Goal: Contribute content: Contribute content

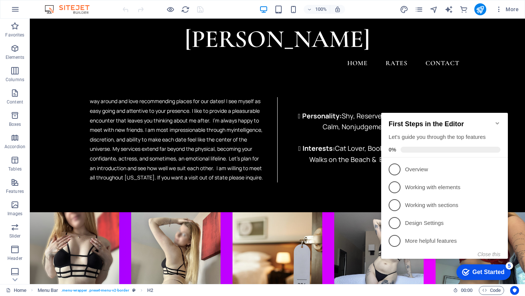
scroll to position [532, 0]
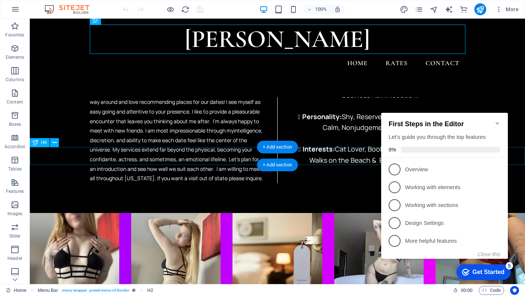
click at [494, 120] on icon "Minimize checklist" at bounding box center [497, 123] width 6 height 6
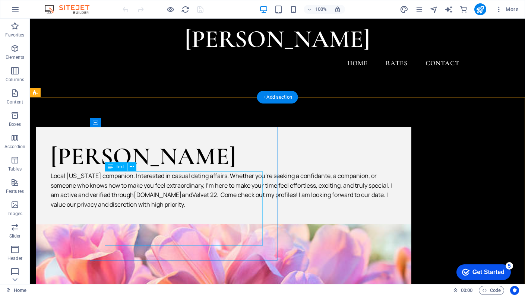
scroll to position [0, 0]
click at [172, 209] on div "Local [US_STATE] companion. Interested in casual dating affairs. Whether you're…" at bounding box center [224, 190] width 346 height 38
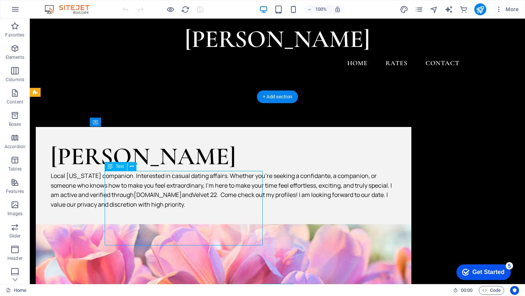
click at [172, 209] on div "Local [US_STATE] companion. Interested in casual dating affairs. Whether you're…" at bounding box center [224, 190] width 346 height 38
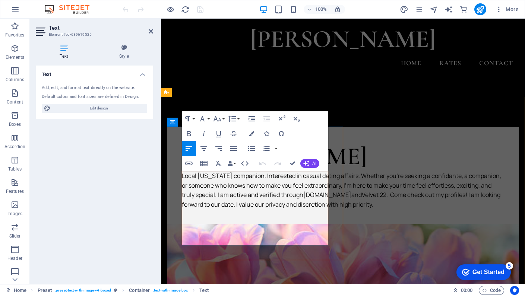
click at [252, 209] on p "Local [US_STATE] companion. Interested in casual dating affairs. Whether you're…" at bounding box center [343, 190] width 322 height 38
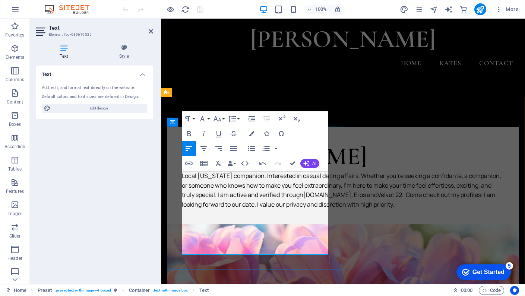
click at [297, 209] on p "Local [US_STATE] companion. Interested in casual dating affairs. Whether you're…" at bounding box center [343, 190] width 322 height 38
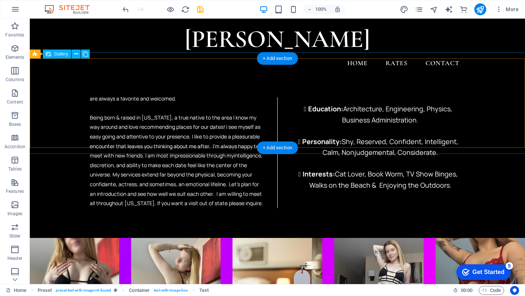
scroll to position [489, 0]
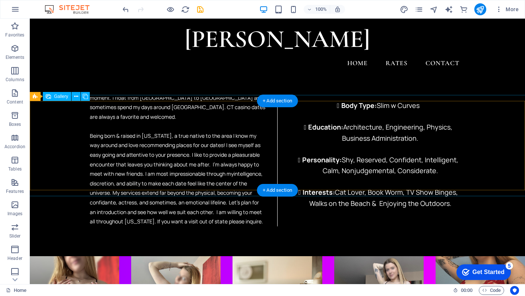
click at [304, 256] on li at bounding box center [276, 300] width 89 height 89
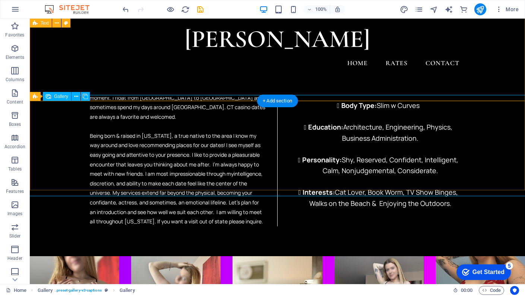
click at [54, 97] on div "Gallery" at bounding box center [57, 96] width 28 height 9
click at [84, 98] on icon at bounding box center [85, 97] width 5 height 8
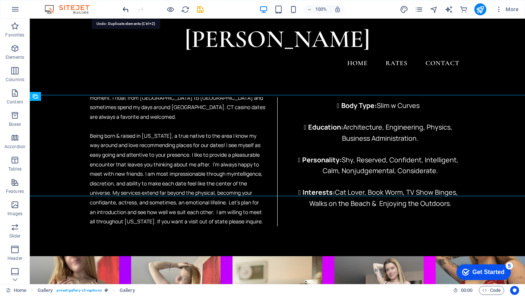
click at [127, 10] on icon "undo" at bounding box center [125, 9] width 9 height 9
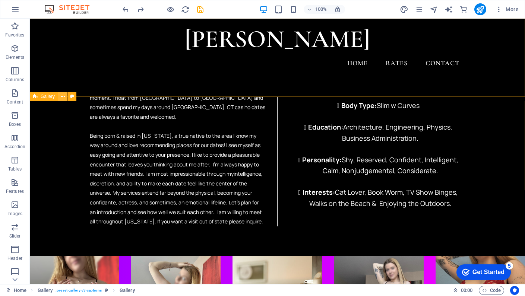
click at [62, 96] on icon at bounding box center [63, 97] width 4 height 8
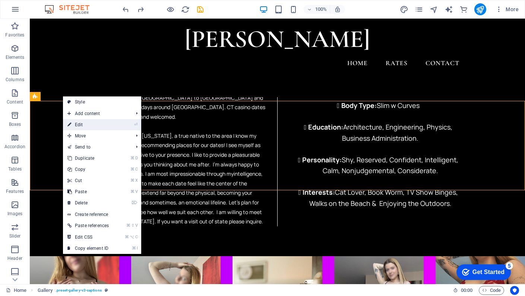
click at [85, 126] on link "⏎ Edit" at bounding box center [88, 124] width 50 height 11
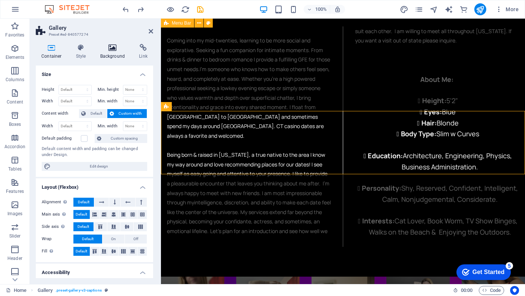
click at [116, 48] on icon at bounding box center [113, 47] width 36 height 7
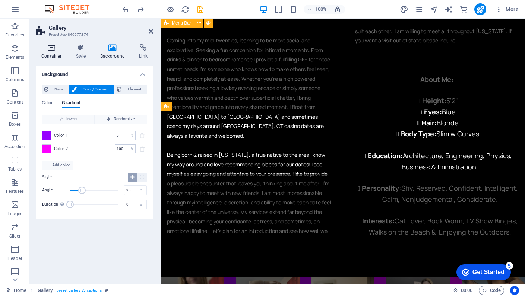
click at [55, 48] on icon at bounding box center [52, 47] width 32 height 7
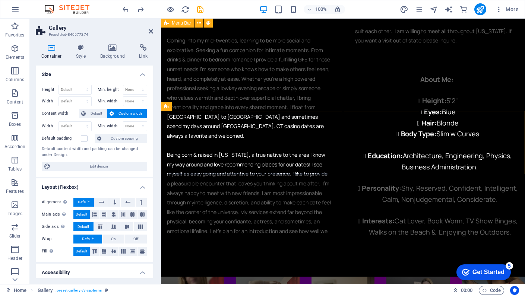
scroll to position [0, 0]
click at [16, 208] on icon "button" at bounding box center [14, 204] width 9 height 9
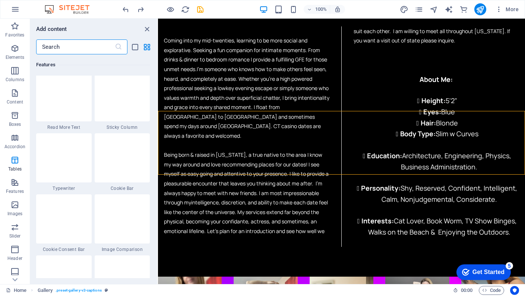
scroll to position [2907, 0]
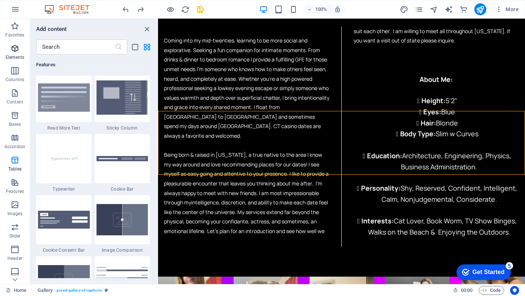
click at [18, 54] on span "Elements" at bounding box center [15, 53] width 30 height 18
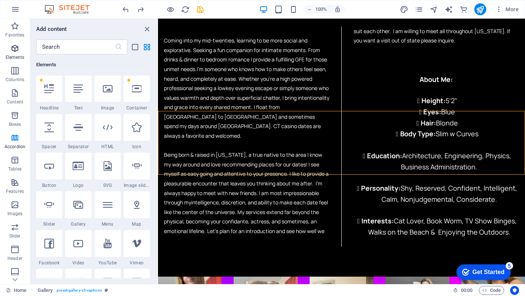
scroll to position [79, 0]
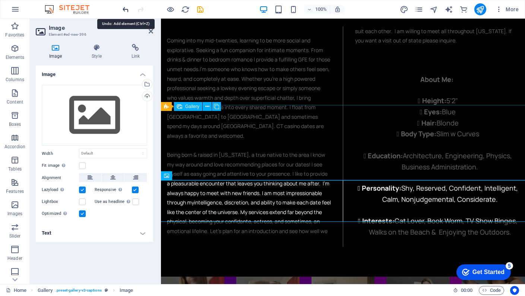
click at [123, 12] on icon "undo" at bounding box center [125, 9] width 9 height 9
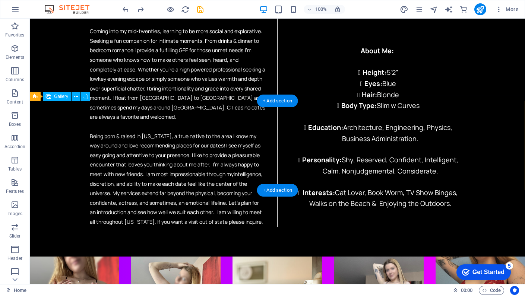
click at [184, 257] on li at bounding box center [175, 301] width 89 height 89
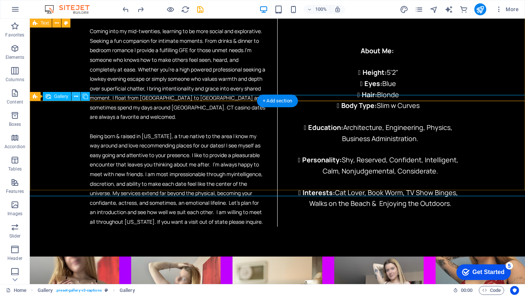
click at [76, 96] on icon at bounding box center [76, 97] width 4 height 8
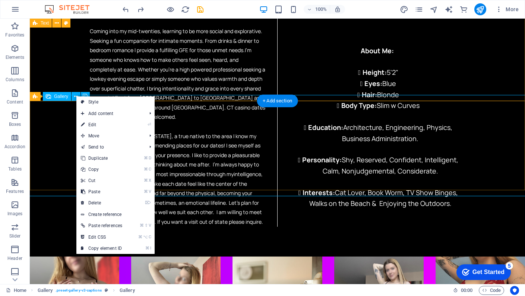
click at [62, 98] on span "Gallery" at bounding box center [61, 96] width 14 height 4
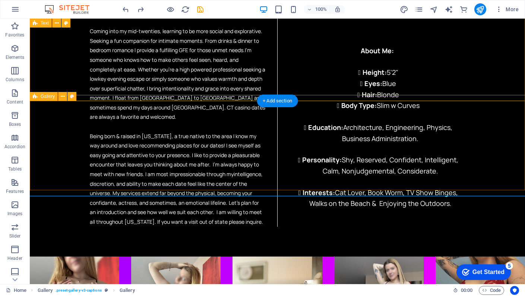
click at [34, 96] on icon at bounding box center [35, 96] width 5 height 9
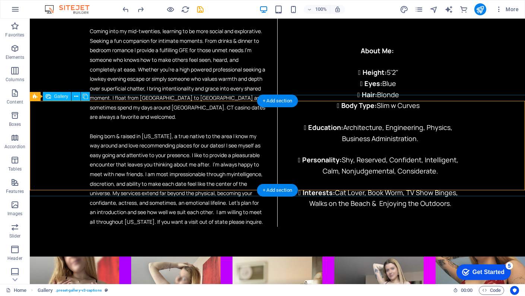
click at [57, 257] on li at bounding box center [74, 301] width 89 height 89
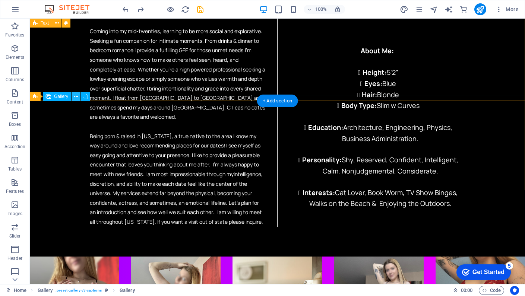
click at [76, 96] on icon at bounding box center [76, 97] width 4 height 8
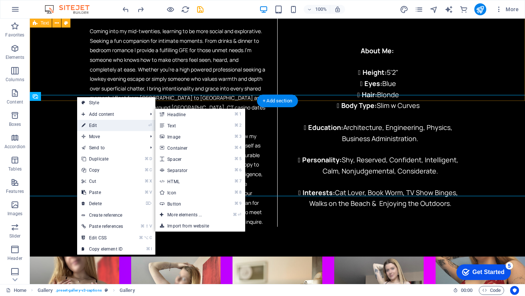
click at [95, 124] on link "⏎ Edit" at bounding box center [102, 125] width 50 height 11
select select "4"
select select "px"
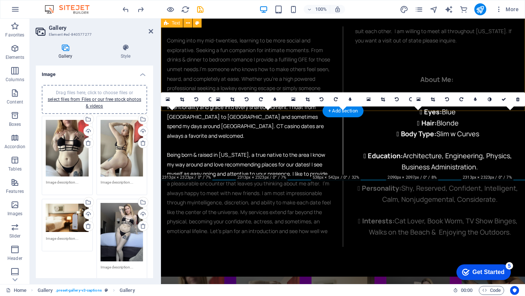
scroll to position [0, 0]
click at [109, 94] on span "Drag files here, click to choose files or select files from Files or our free s…" at bounding box center [95, 99] width 94 height 19
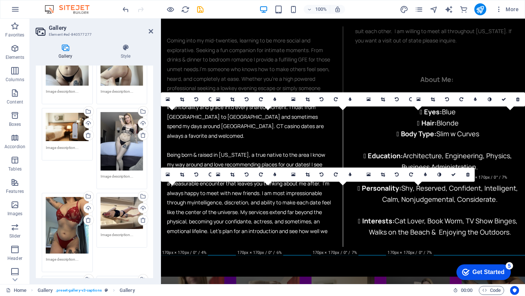
scroll to position [90, 0]
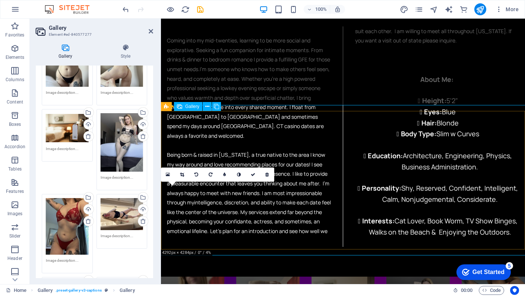
click at [212, 172] on icon at bounding box center [211, 174] width 4 height 4
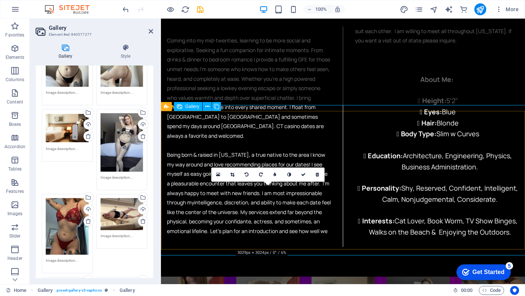
click at [261, 175] on icon at bounding box center [261, 174] width 4 height 4
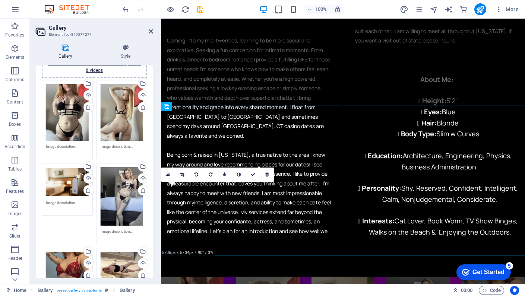
scroll to position [10, 0]
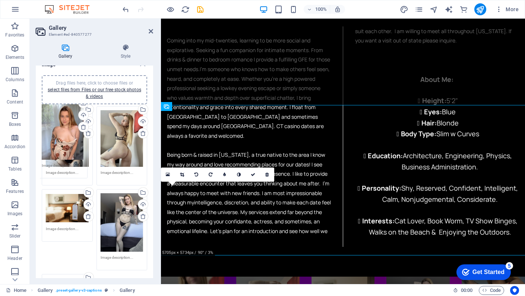
drag, startPoint x: 124, startPoint y: 173, endPoint x: 66, endPoint y: 140, distance: 67.1
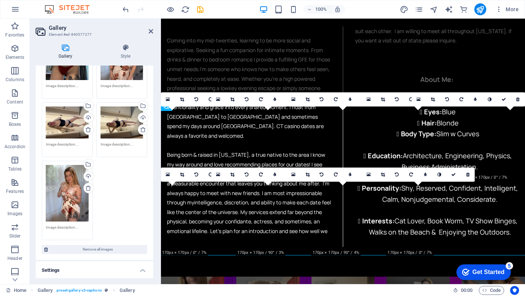
scroll to position [251, 0]
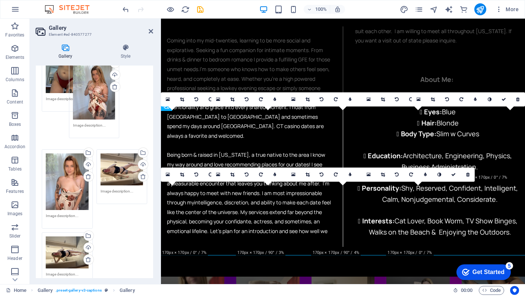
drag, startPoint x: 65, startPoint y: 211, endPoint x: 92, endPoint y: 101, distance: 113.9
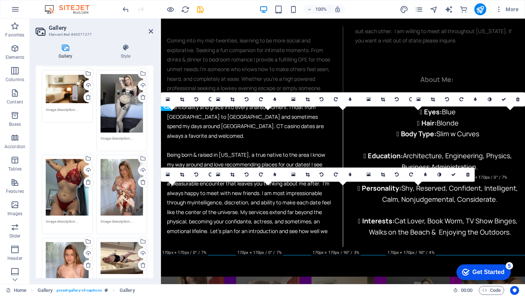
scroll to position [128, 0]
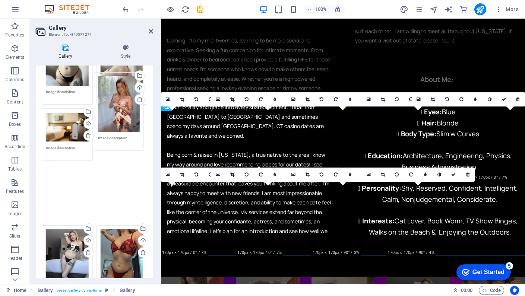
drag, startPoint x: 119, startPoint y: 181, endPoint x: 118, endPoint y: 66, distance: 115.9
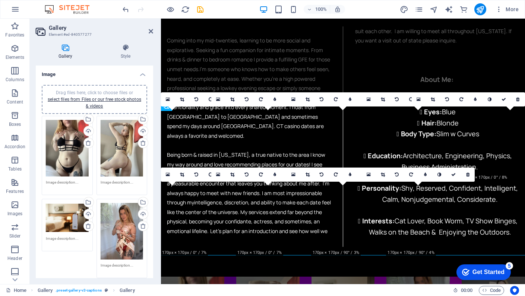
scroll to position [0, 0]
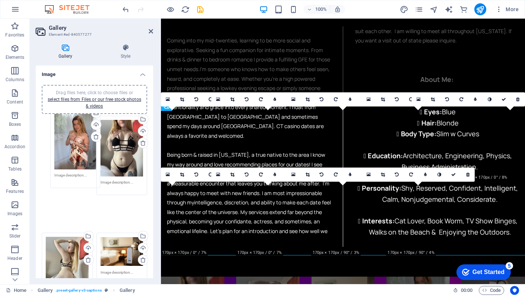
drag, startPoint x: 117, startPoint y: 219, endPoint x: 72, endPoint y: 131, distance: 99.3
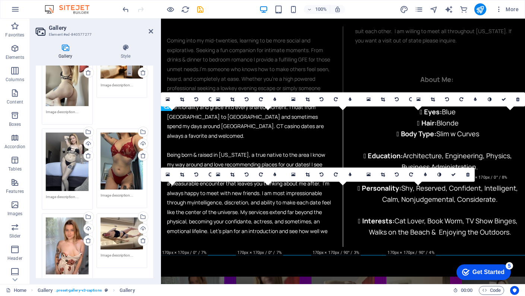
scroll to position [160, 0]
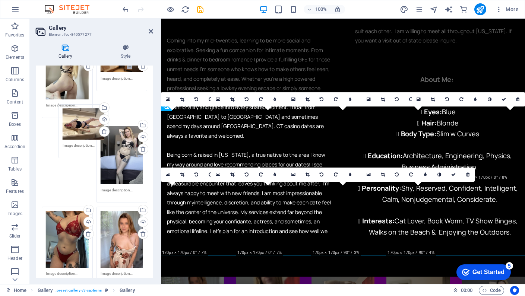
drag, startPoint x: 112, startPoint y: 222, endPoint x: 75, endPoint y: 122, distance: 106.2
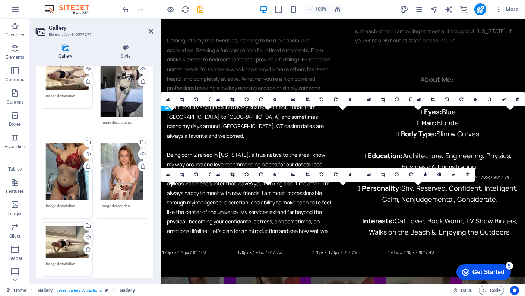
scroll to position [265, 0]
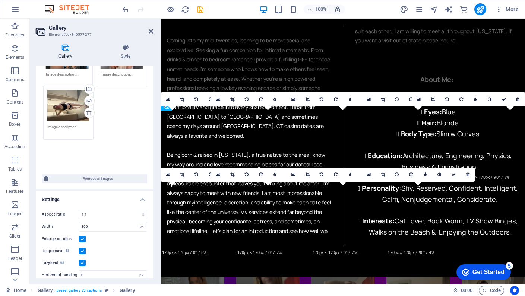
drag, startPoint x: 71, startPoint y: 202, endPoint x: 73, endPoint y: 196, distance: 6.2
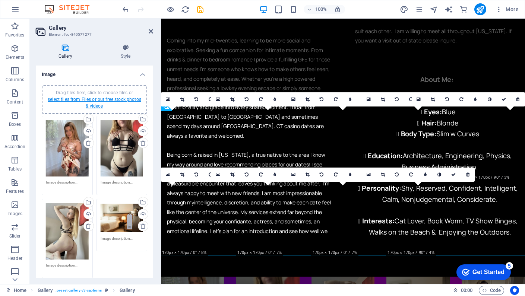
scroll to position [0, 0]
click at [106, 97] on link "select files from Files or our free stock photos & videos" at bounding box center [95, 103] width 94 height 12
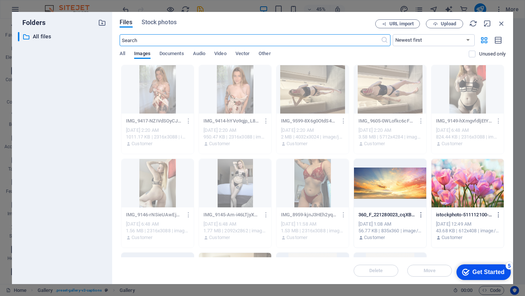
scroll to position [273, 0]
click at [433, 23] on icon "button" at bounding box center [435, 24] width 5 height 5
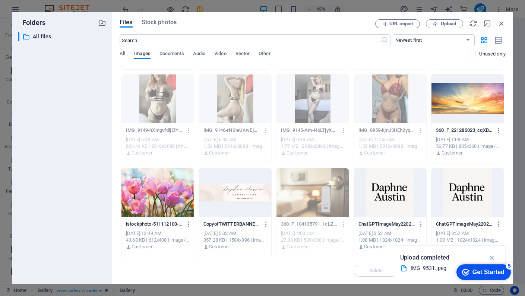
scroll to position [85, 0]
click at [503, 25] on icon "button" at bounding box center [501, 23] width 8 height 8
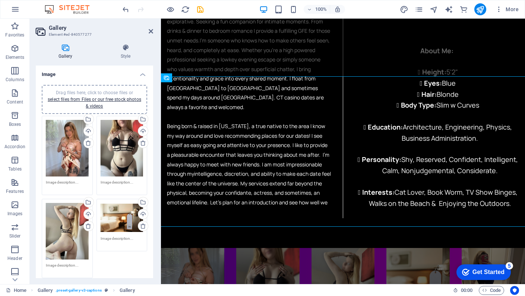
scroll to position [0, 0]
click at [120, 105] on div "Drag files here, click to choose files or select files from Files or our free s…" at bounding box center [94, 99] width 96 height 20
click at [115, 98] on link "select files from Files or our free stock photos & videos" at bounding box center [95, 103] width 94 height 12
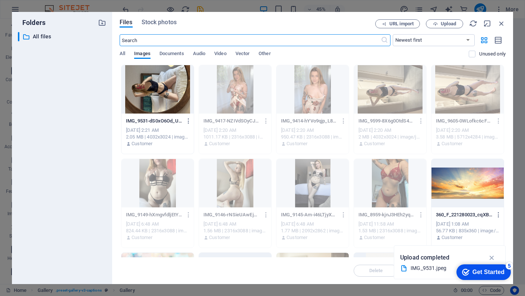
scroll to position [273, 0]
click at [161, 86] on div at bounding box center [157, 89] width 72 height 48
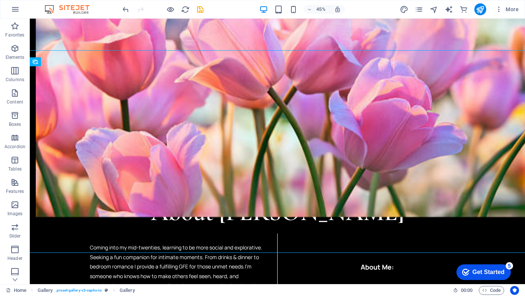
scroll to position [534, 0]
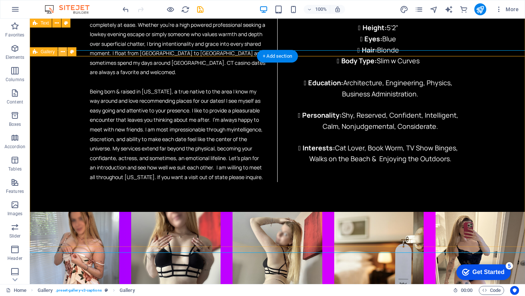
click at [62, 51] on icon at bounding box center [63, 52] width 4 height 8
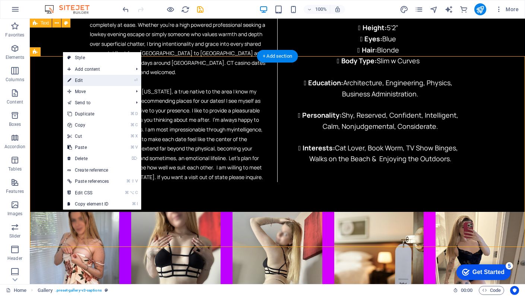
click at [82, 78] on link "⏎ Edit" at bounding box center [88, 80] width 50 height 11
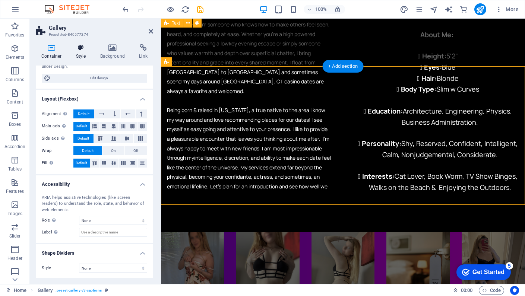
scroll to position [88, 0]
click at [77, 56] on h4 "Style" at bounding box center [82, 52] width 24 height 16
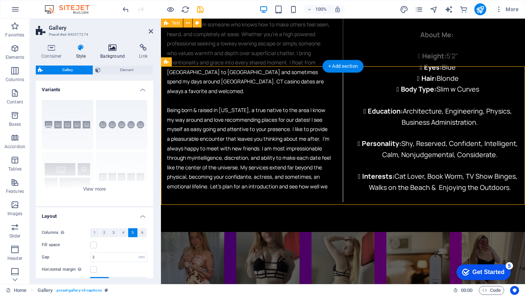
click at [100, 54] on h4 "Background" at bounding box center [114, 52] width 39 height 16
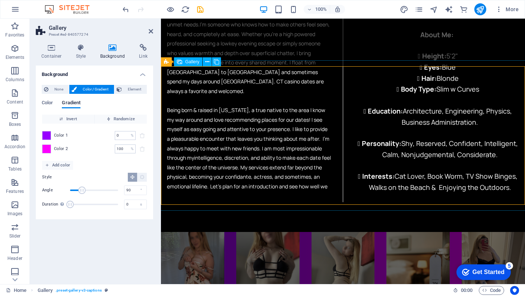
click at [201, 232] on li at bounding box center [192, 263] width 63 height 63
click at [200, 232] on li at bounding box center [192, 263] width 63 height 63
click at [203, 63] on button at bounding box center [207, 61] width 9 height 9
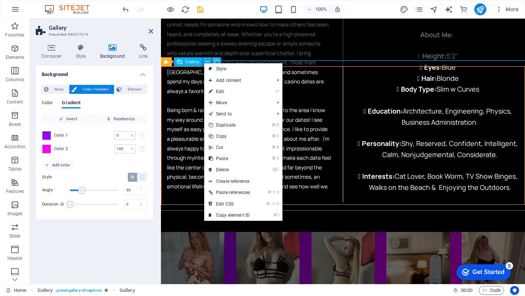
click at [191, 232] on li at bounding box center [192, 263] width 63 height 63
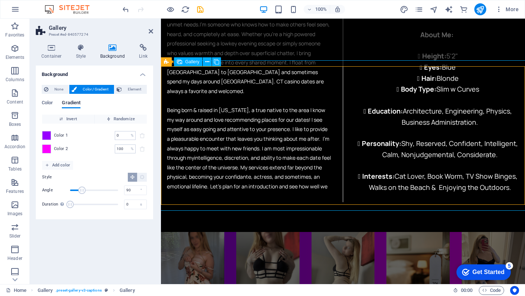
click at [191, 61] on span "Gallery" at bounding box center [192, 62] width 14 height 4
click at [179, 232] on li at bounding box center [192, 263] width 63 height 63
select select "4"
select select "px"
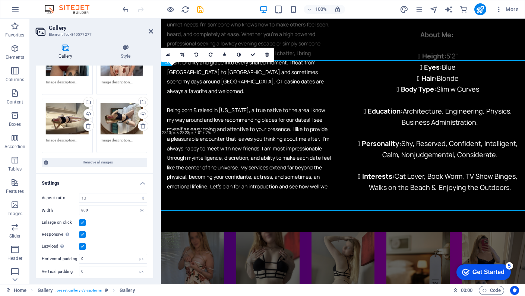
scroll to position [351, 0]
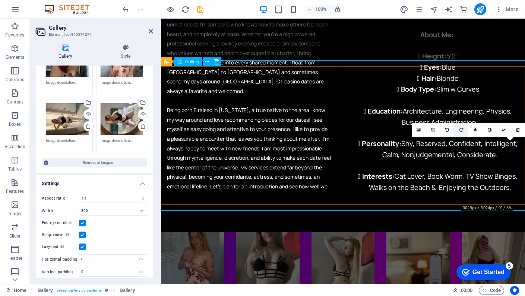
click at [463, 132] on icon at bounding box center [461, 130] width 4 height 4
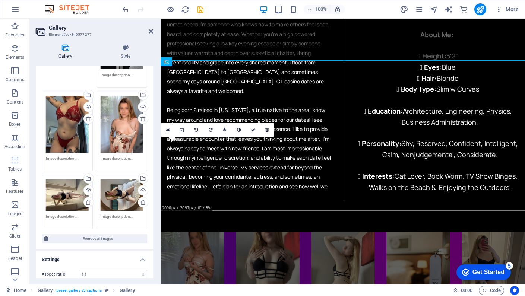
scroll to position [261, 0]
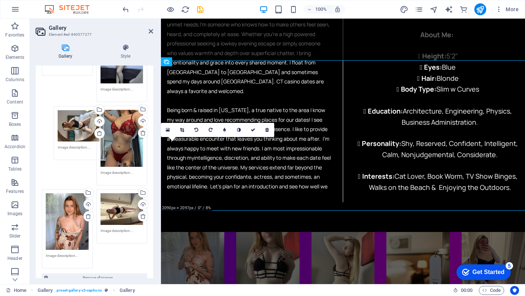
drag, startPoint x: 124, startPoint y: 195, endPoint x: 82, endPoint y: 116, distance: 89.5
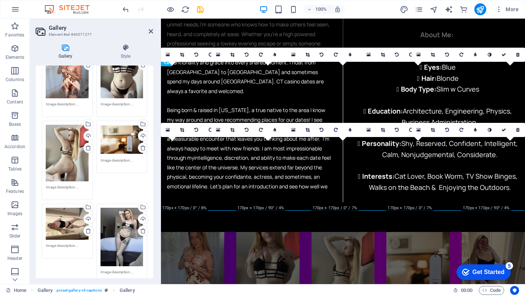
scroll to position [75, 0]
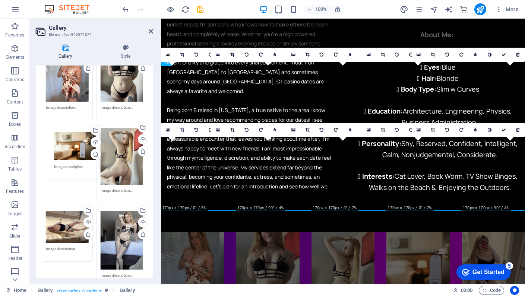
drag, startPoint x: 113, startPoint y: 142, endPoint x: 67, endPoint y: 146, distance: 46.0
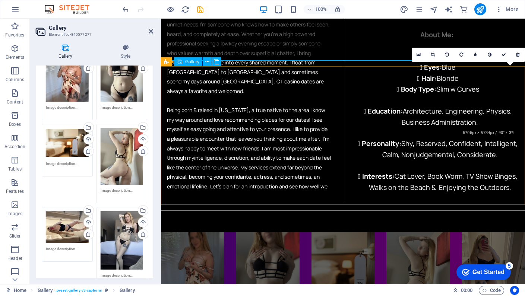
click at [469, 232] on li at bounding box center [493, 263] width 63 height 63
click at [436, 53] on link at bounding box center [433, 55] width 14 height 14
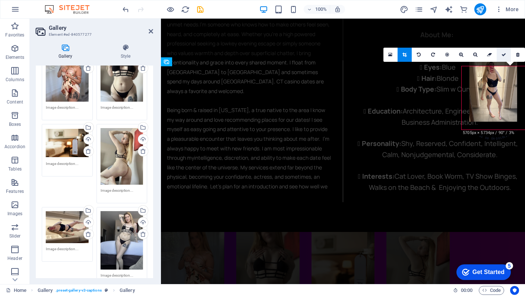
click at [504, 56] on icon at bounding box center [503, 55] width 4 height 4
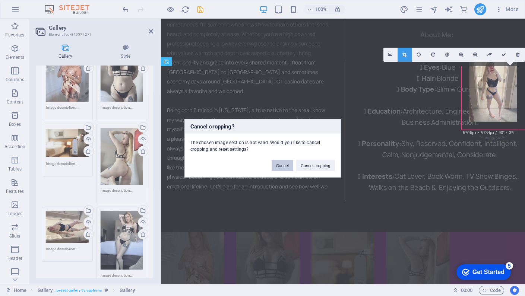
click at [282, 165] on button "Cancel" at bounding box center [283, 165] width 22 height 11
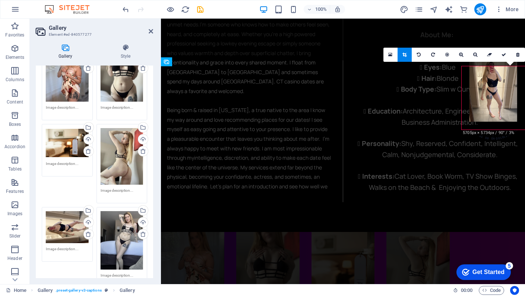
click at [130, 15] on div at bounding box center [162, 9] width 83 height 12
click at [351, 58] on div "About [PERSON_NAME] Coming into my mid-twenties, learning to be more social and…" at bounding box center [343, 74] width 364 height 316
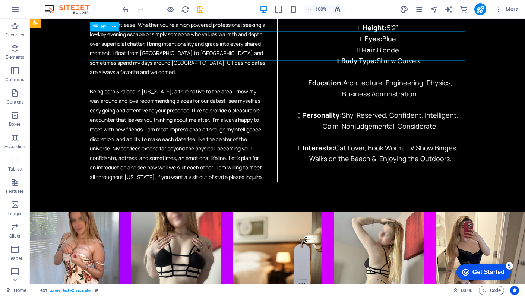
scroll to position [289, 0]
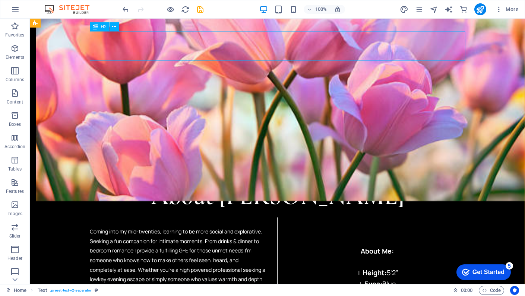
click at [402, 182] on div "About [PERSON_NAME]" at bounding box center [278, 196] width 376 height 29
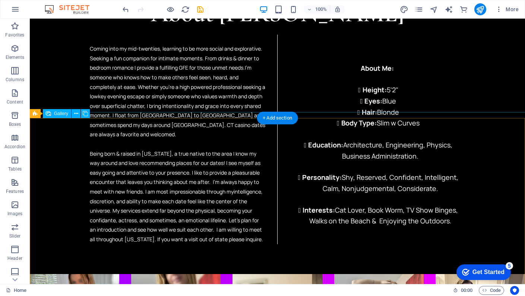
scroll to position [617, 0]
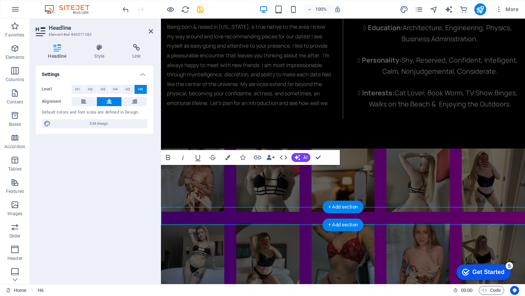
scroll to position [574, 0]
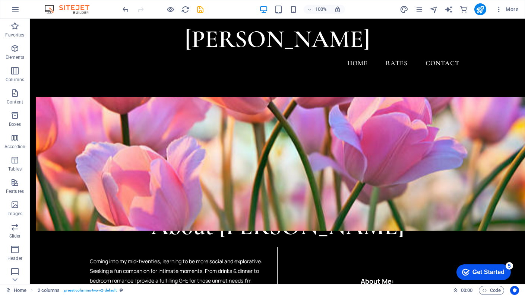
scroll to position [256, 0]
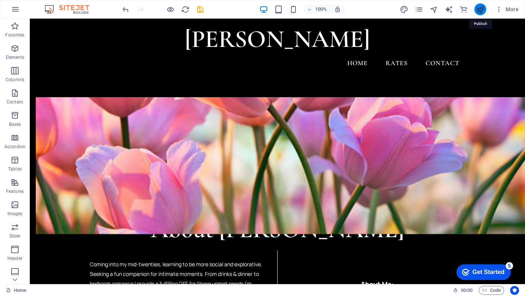
click at [481, 10] on icon "publish" at bounding box center [480, 9] width 9 height 9
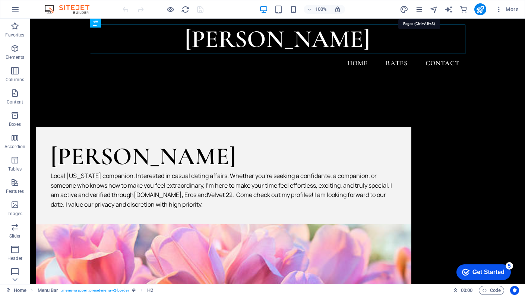
click at [421, 9] on icon "pages" at bounding box center [419, 9] width 9 height 9
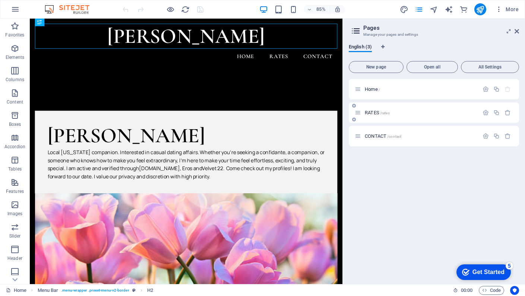
click at [374, 110] on span "RATES /rates" at bounding box center [377, 113] width 25 height 6
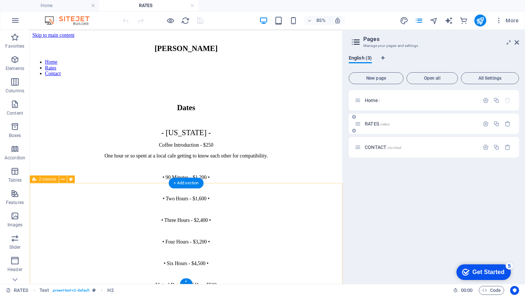
scroll to position [202, 0]
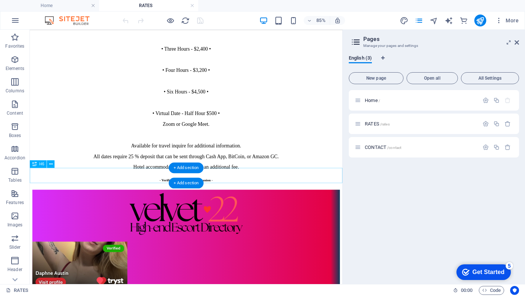
click at [126, 204] on div "- Verified [US_STATE] Companion -" at bounding box center [214, 206] width 362 height 4
click at [123, 204] on div "- Verified [US_STATE] Companion -" at bounding box center [214, 206] width 362 height 4
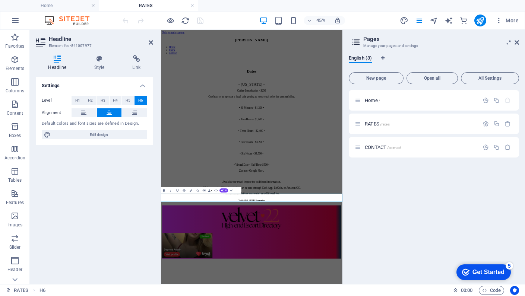
scroll to position [0, 0]
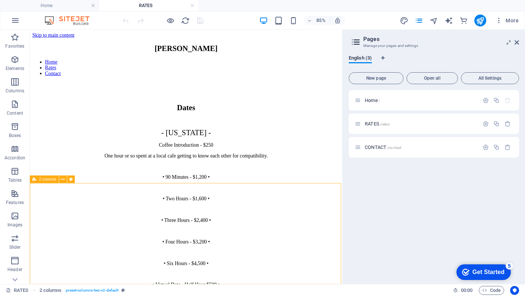
scroll to position [202, 0]
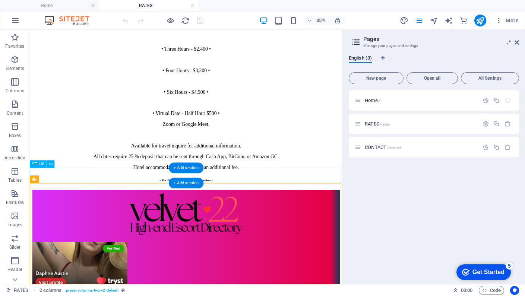
click at [171, 204] on div "- Verified [US_STATE] Companion -" at bounding box center [214, 206] width 362 height 4
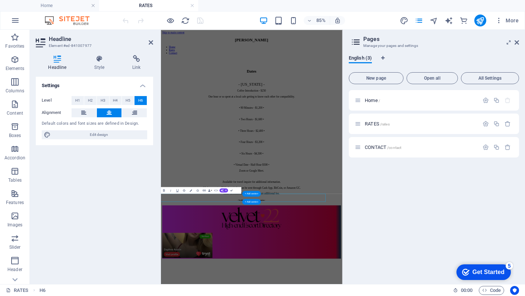
scroll to position [0, 0]
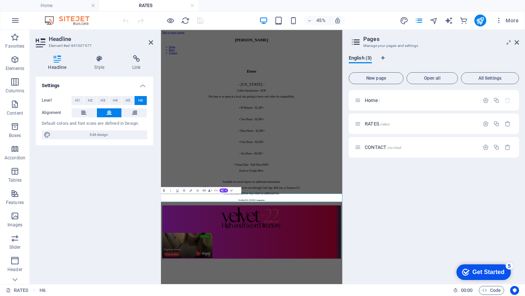
click at [387, 216] on div "Home / RATES /rates CONTACT /contact" at bounding box center [434, 184] width 170 height 188
click at [517, 43] on icon at bounding box center [517, 42] width 4 height 6
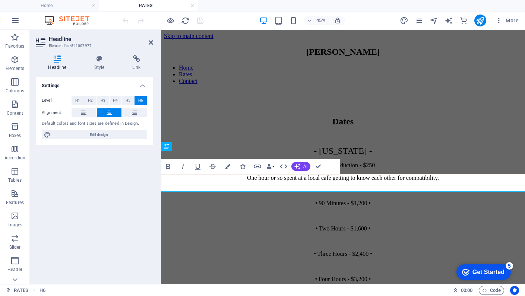
scroll to position [220, 0]
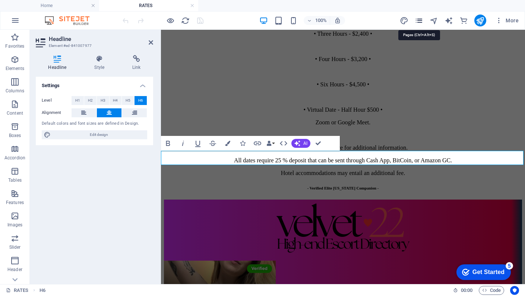
click at [421, 22] on icon "pages" at bounding box center [419, 20] width 9 height 9
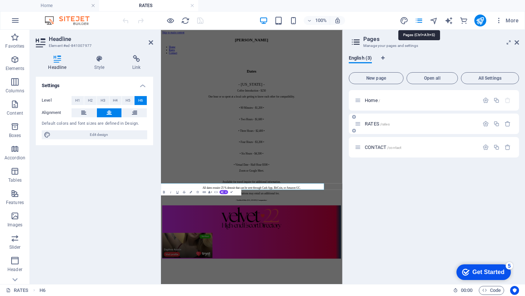
scroll to position [0, 0]
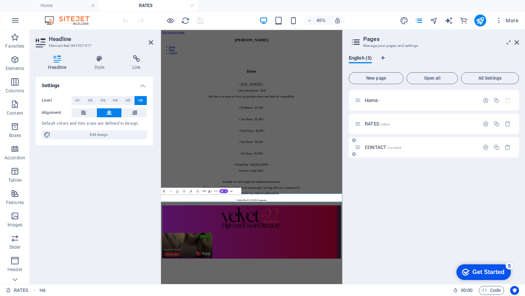
click at [375, 143] on div "CONTACT /contact" at bounding box center [417, 147] width 124 height 9
click at [375, 145] on span "CONTACT /contact" at bounding box center [383, 148] width 37 height 6
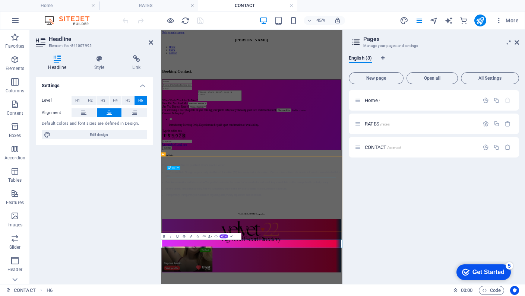
scroll to position [168, 0]
click at [476, 22] on icon "publish" at bounding box center [480, 20] width 9 height 9
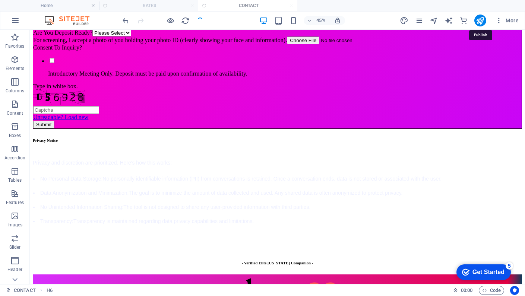
scroll to position [517, 0]
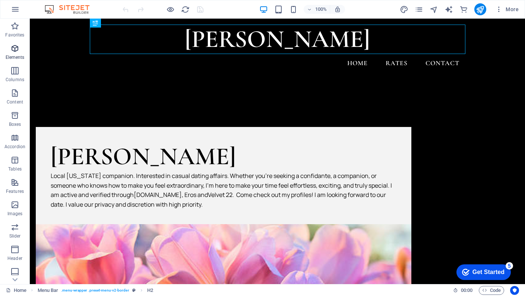
click at [13, 53] on icon "button" at bounding box center [14, 48] width 9 height 9
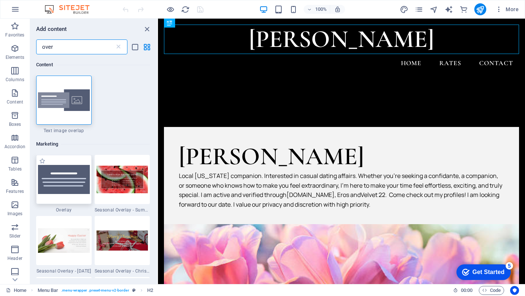
type input "over"
click at [63, 187] on img at bounding box center [64, 179] width 52 height 29
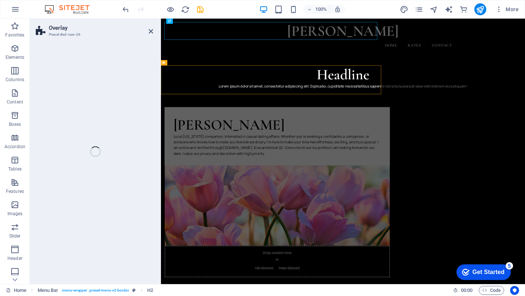
select select "rem"
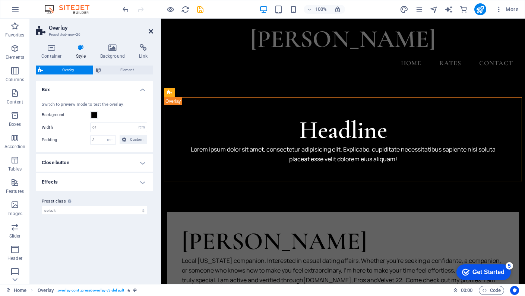
click at [151, 31] on icon at bounding box center [151, 31] width 4 height 6
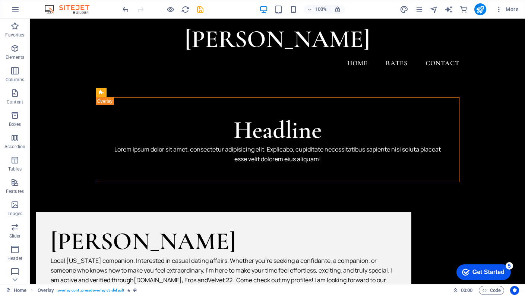
click at [119, 6] on div "100% More" at bounding box center [262, 9] width 524 height 18
click at [122, 9] on icon "undo" at bounding box center [125, 9] width 9 height 9
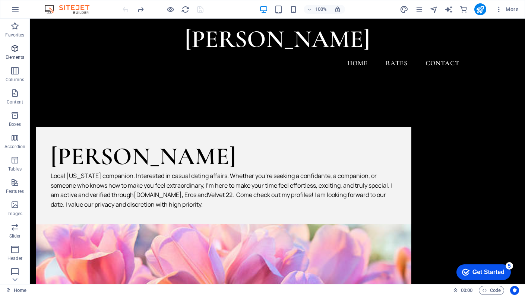
click at [13, 50] on icon "button" at bounding box center [14, 48] width 9 height 9
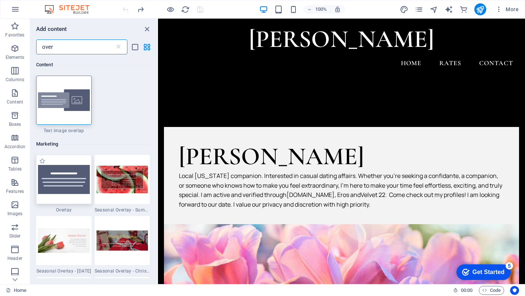
type input "over"
click at [64, 191] on img at bounding box center [64, 179] width 52 height 29
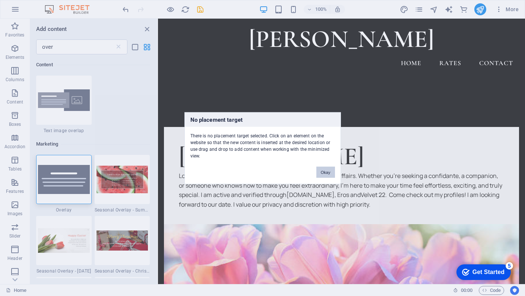
click at [318, 168] on button "Okay" at bounding box center [325, 172] width 19 height 11
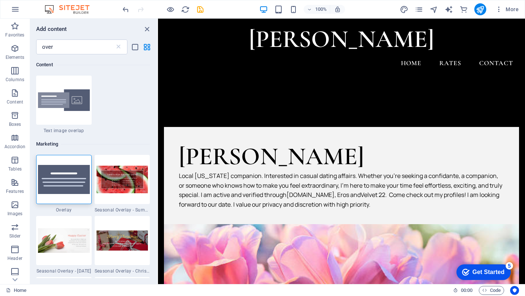
click at [133, 3] on div "100% More" at bounding box center [262, 9] width 524 height 18
click at [128, 7] on icon "undo" at bounding box center [125, 9] width 9 height 9
click at [143, 9] on icon "redo" at bounding box center [140, 9] width 9 height 9
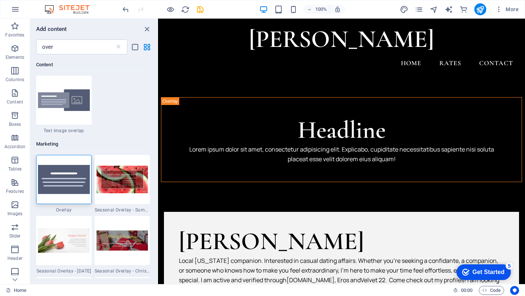
click at [143, 9] on div at bounding box center [162, 9] width 83 height 12
click at [115, 7] on div "100% More" at bounding box center [262, 9] width 524 height 18
click at [124, 7] on icon "undo" at bounding box center [125, 9] width 9 height 9
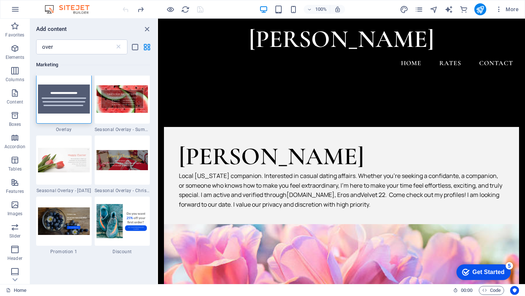
scroll to position [102, 0]
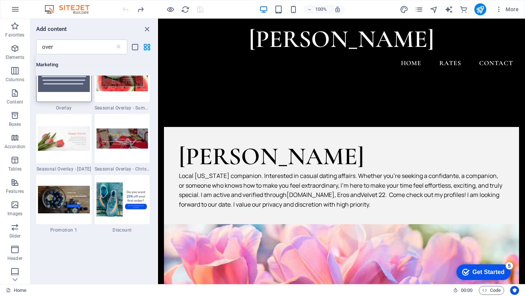
drag, startPoint x: 68, startPoint y: 248, endPoint x: 53, endPoint y: 258, distance: 18.2
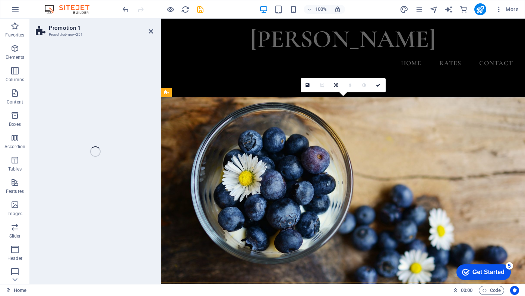
select select "rem"
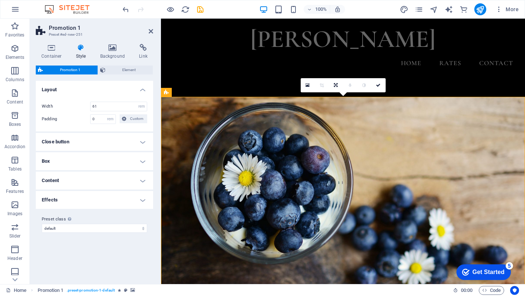
click at [86, 270] on div "Variants Default Layout Width 61 px rem % vh vw Padding 0 px rem % vh vw Custom…" at bounding box center [94, 179] width 117 height 197
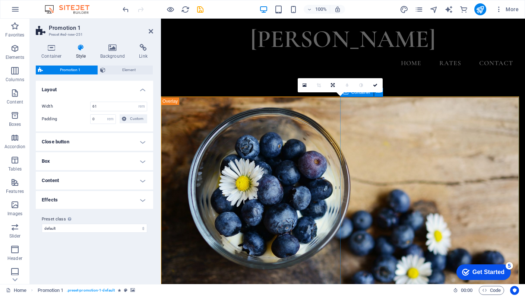
scroll to position [118, 0]
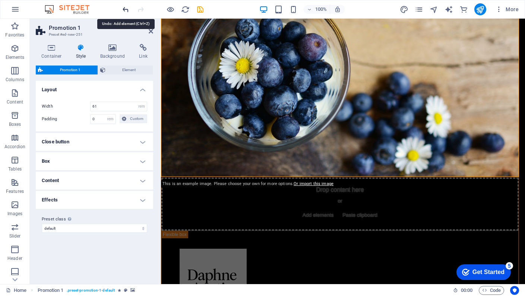
click at [129, 12] on icon "undo" at bounding box center [125, 9] width 9 height 9
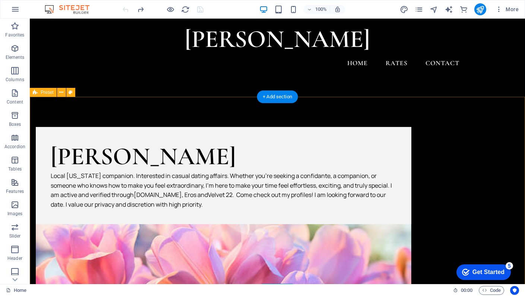
scroll to position [0, 0]
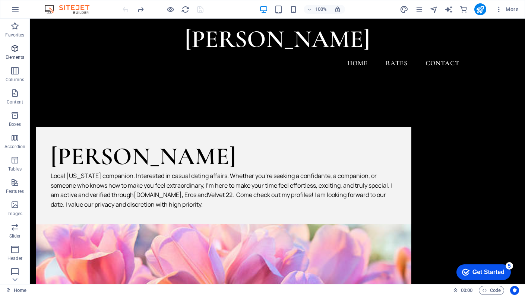
click at [18, 49] on icon "button" at bounding box center [14, 48] width 9 height 9
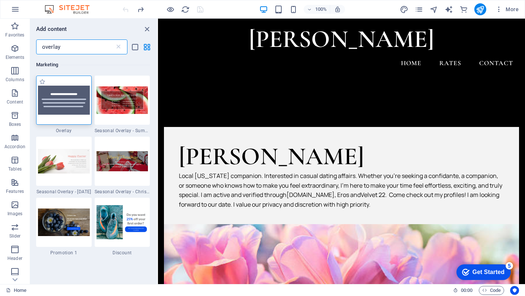
type input "overlay"
click at [58, 92] on img at bounding box center [64, 100] width 52 height 29
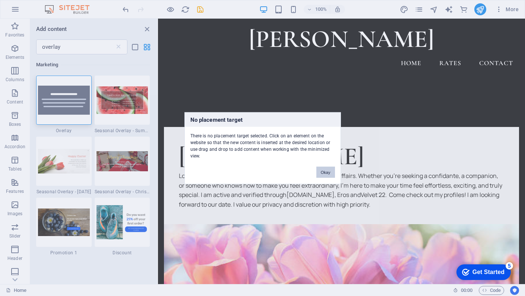
click at [325, 173] on button "Okay" at bounding box center [325, 172] width 19 height 11
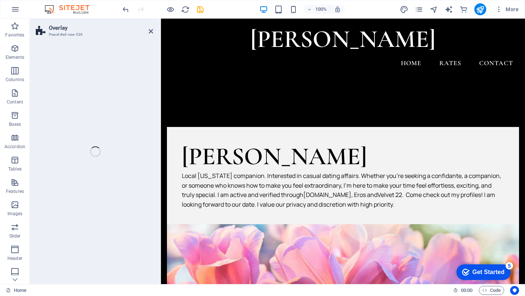
select select "rem"
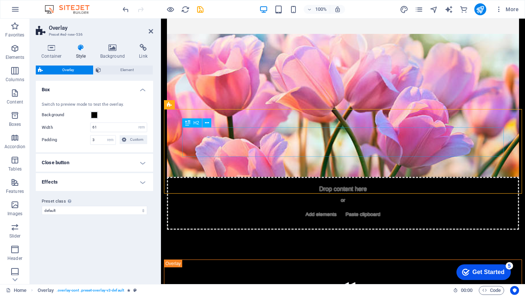
scroll to position [187, 0]
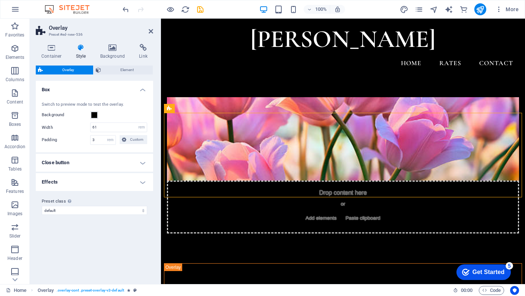
click at [126, 4] on div at bounding box center [162, 9] width 83 height 12
click at [124, 11] on icon "undo" at bounding box center [125, 9] width 9 height 9
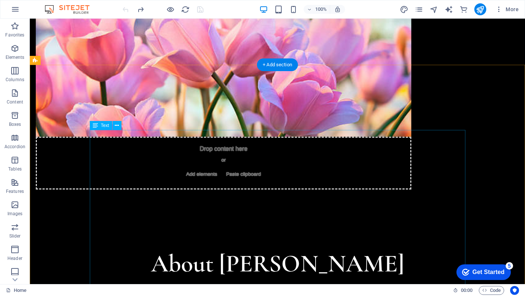
scroll to position [238, 0]
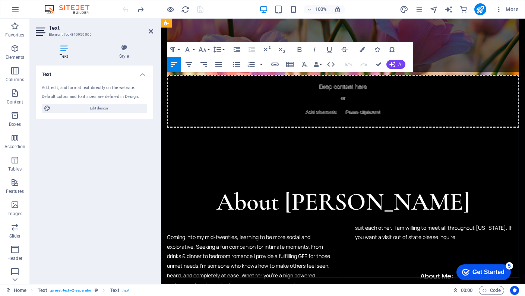
scroll to position [293, 0]
drag, startPoint x: 482, startPoint y: 202, endPoint x: 405, endPoint y: 192, distance: 77.1
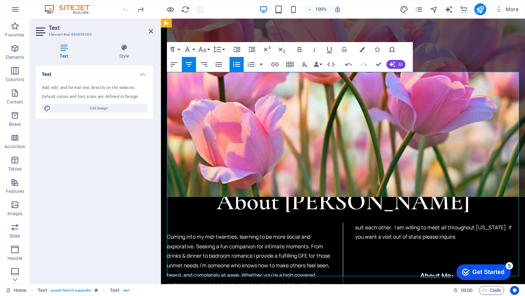
drag, startPoint x: 463, startPoint y: 203, endPoint x: 410, endPoint y: 195, distance: 53.9
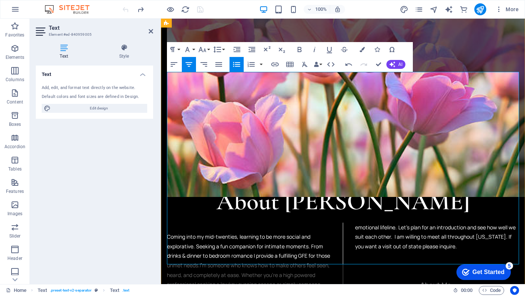
click at [405, 261] on p at bounding box center [437, 266] width 164 height 10
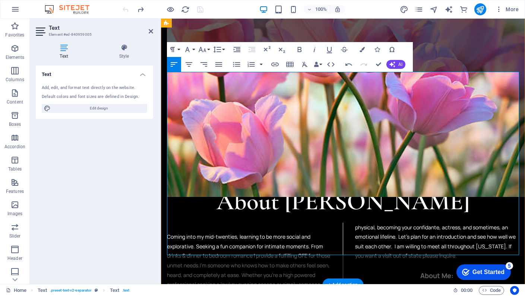
click at [416, 270] on p "About Me:" at bounding box center [437, 275] width 164 height 11
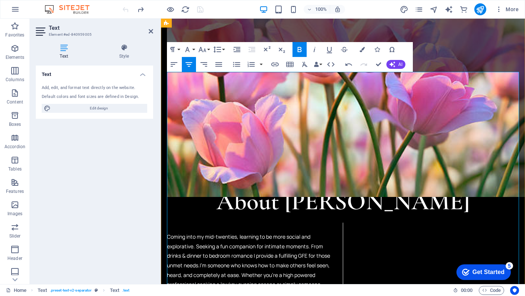
click at [398, 261] on p at bounding box center [437, 266] width 164 height 10
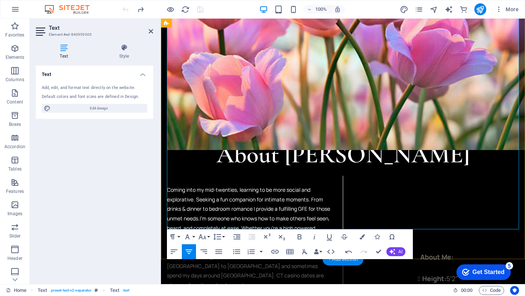
scroll to position [372, 0]
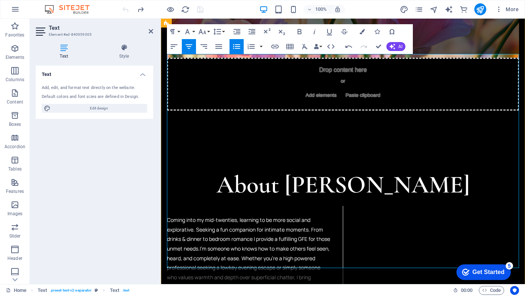
scroll to position [311, 0]
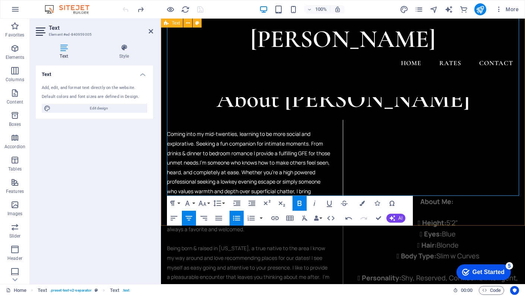
scroll to position [374, 0]
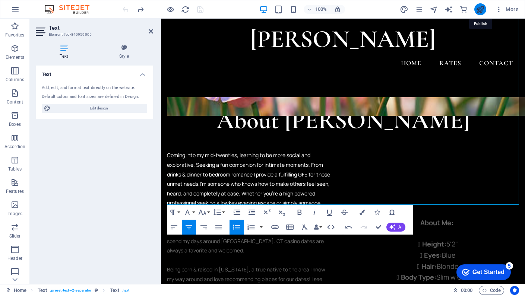
click at [477, 12] on icon "publish" at bounding box center [480, 9] width 9 height 9
